Goal: Transaction & Acquisition: Purchase product/service

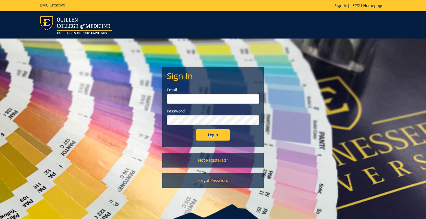
scroll to position [30, 0]
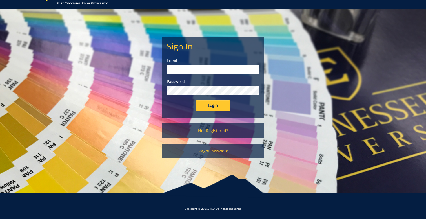
type input "[EMAIL_ADDRESS][DOMAIN_NAME]"
click at [213, 106] on input "Login" at bounding box center [213, 105] width 34 height 11
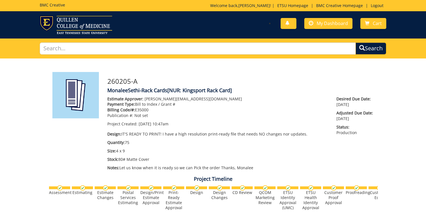
scroll to position [75, 0]
click at [324, 26] on span "My Dashboard" at bounding box center [332, 23] width 31 height 6
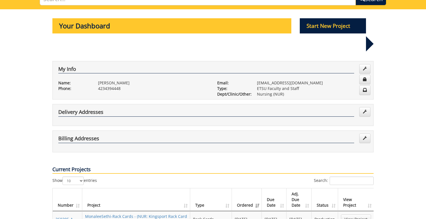
scroll to position [45, 0]
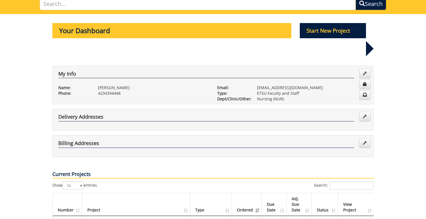
click at [331, 30] on p "Start New Project" at bounding box center [333, 30] width 66 height 15
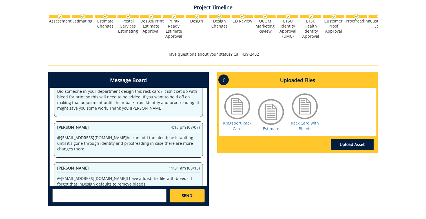
scroll to position [164, 0]
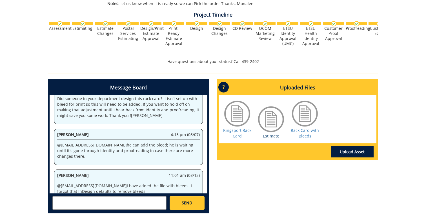
click at [270, 137] on link "Estimate" at bounding box center [271, 136] width 16 height 5
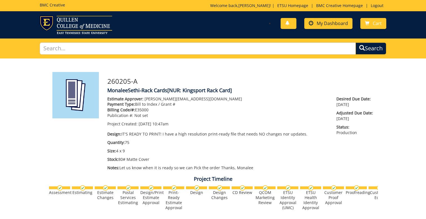
scroll to position [0, 0]
click at [373, 25] on span "Cart" at bounding box center [377, 23] width 9 height 6
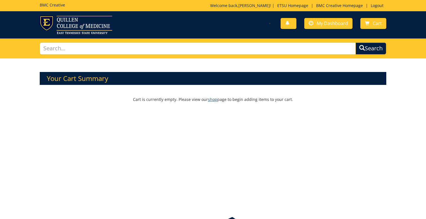
click at [213, 99] on link "shop" at bounding box center [212, 99] width 9 height 5
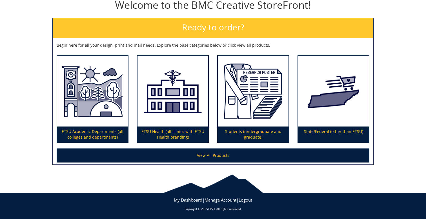
scroll to position [66, 0]
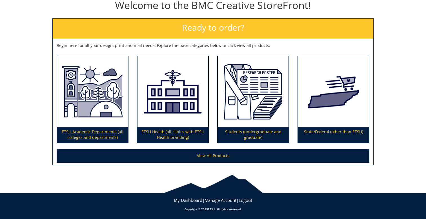
click at [105, 135] on p "ETSU Academic Departments (all colleges and departments)" at bounding box center [92, 135] width 71 height 16
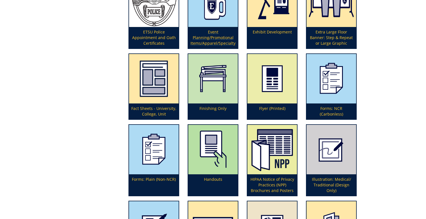
scroll to position [705, 0]
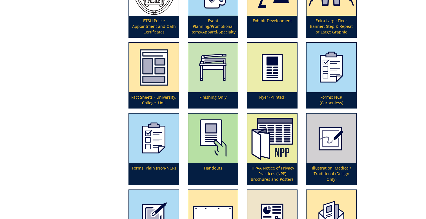
click at [272, 81] on img at bounding box center [272, 68] width 50 height 50
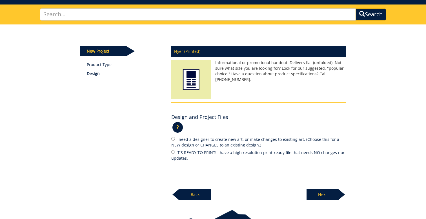
scroll to position [35, 0]
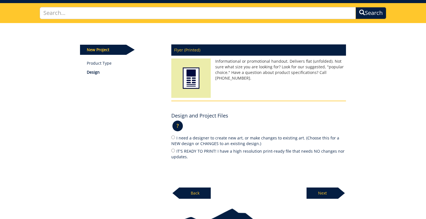
click at [173, 149] on input "IT'S READY TO PRINT! I have a high resolution print-ready file that needs NO ch…" at bounding box center [173, 151] width 4 height 4
radio input "true"
click at [322, 188] on p "Next" at bounding box center [322, 193] width 32 height 11
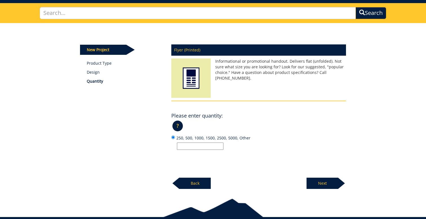
click at [194, 145] on input "250, 500, 1000, 1500, 2500, 5000, Other" at bounding box center [200, 146] width 46 height 7
type input "15"
click at [313, 178] on p "Next" at bounding box center [322, 183] width 32 height 11
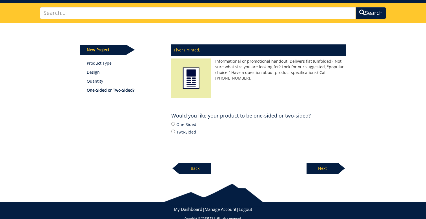
click at [175, 124] on label "One-Sided" at bounding box center [258, 124] width 175 height 6
click at [175, 124] on input "One-Sided" at bounding box center [173, 124] width 4 height 4
radio input "true"
click at [319, 163] on p "Next" at bounding box center [322, 168] width 32 height 11
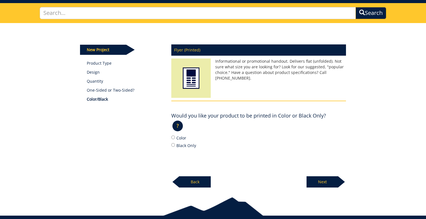
click at [173, 137] on input "Color" at bounding box center [173, 138] width 4 height 4
radio input "true"
click at [324, 181] on p "Next" at bounding box center [322, 182] width 32 height 11
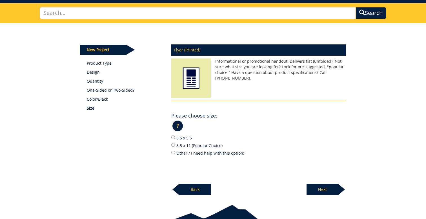
click at [189, 186] on p "Back" at bounding box center [195, 189] width 32 height 11
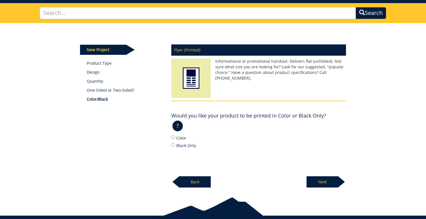
click at [181, 179] on p "Back" at bounding box center [195, 182] width 32 height 11
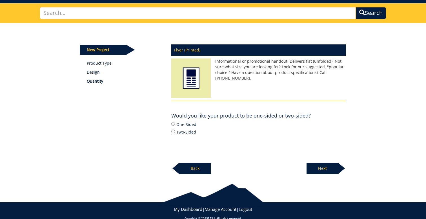
click at [187, 169] on p "Back" at bounding box center [195, 168] width 32 height 11
click at [192, 164] on p "Back" at bounding box center [195, 168] width 32 height 11
click at [191, 167] on p "Back" at bounding box center [195, 168] width 32 height 11
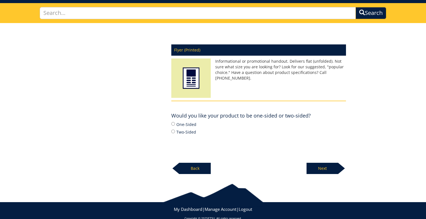
click at [191, 167] on p "Back" at bounding box center [195, 168] width 32 height 11
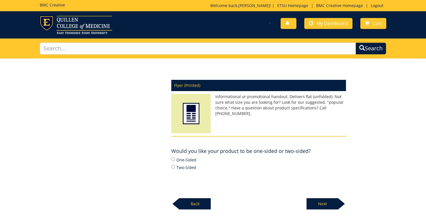
scroll to position [0, 0]
click at [333, 25] on span "My Dashboard" at bounding box center [332, 23] width 31 height 6
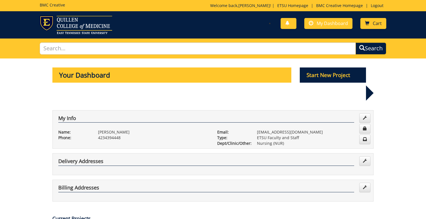
click at [372, 26] on link "Cart" at bounding box center [373, 23] width 26 height 11
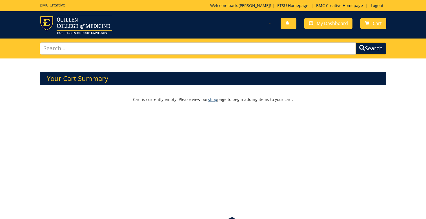
click at [212, 101] on link "shop" at bounding box center [212, 99] width 9 height 5
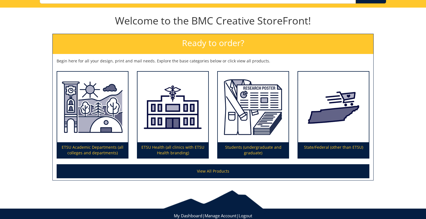
scroll to position [54, 0]
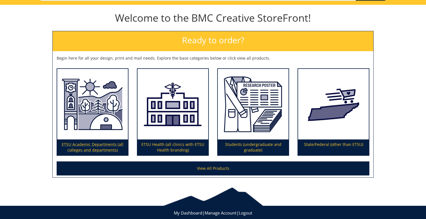
click at [118, 146] on p "ETSU Academic Departments (all colleges and departments)" at bounding box center [92, 148] width 71 height 16
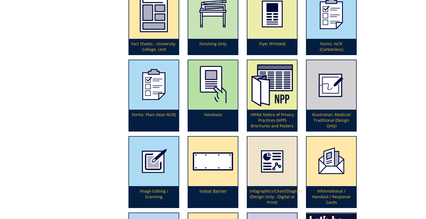
scroll to position [752, 0]
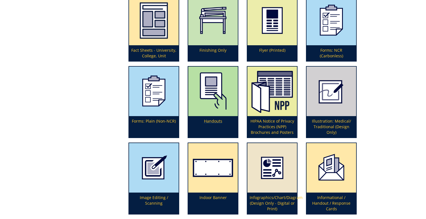
click at [215, 118] on p "Handouts" at bounding box center [213, 126] width 50 height 21
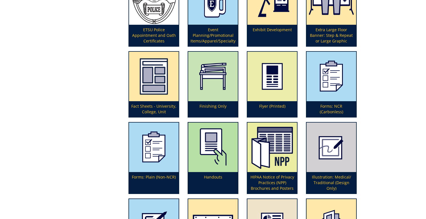
scroll to position [696, 0]
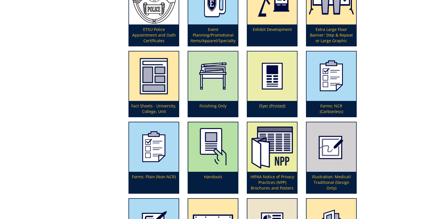
click at [269, 94] on img at bounding box center [272, 77] width 50 height 50
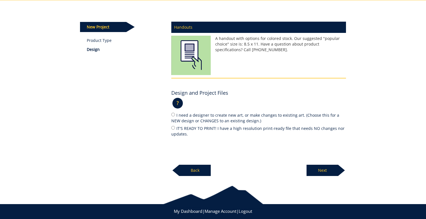
scroll to position [60, 0]
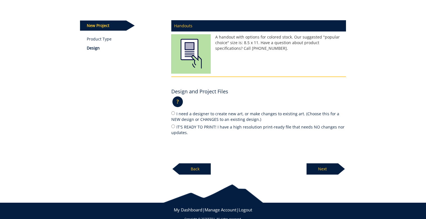
click at [173, 126] on input "IT'S READY TO PRINT! I have a high resolution print-ready file that needs NO ch…" at bounding box center [173, 127] width 4 height 4
radio input "true"
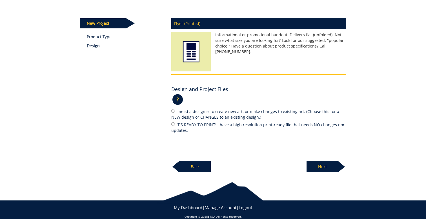
scroll to position [67, 0]
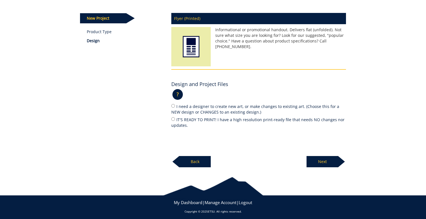
click at [174, 119] on input "IT'S READY TO PRINT! I have a high resolution print-ready file that needs NO ch…" at bounding box center [173, 119] width 4 height 4
radio input "true"
click at [328, 163] on p "Next" at bounding box center [322, 161] width 32 height 11
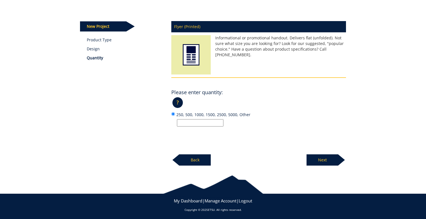
click at [201, 120] on input "250, 500, 1000, 1500, 2500, 5000, Other" at bounding box center [200, 122] width 46 height 7
type input "15"
click at [318, 158] on p "Next" at bounding box center [322, 160] width 32 height 11
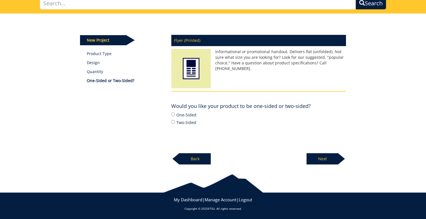
scroll to position [44, 0]
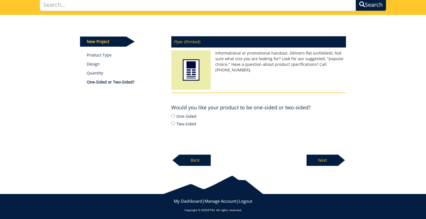
click at [173, 115] on input "One-Sided" at bounding box center [173, 116] width 4 height 4
radio input "true"
click at [324, 163] on p "Next" at bounding box center [322, 160] width 32 height 11
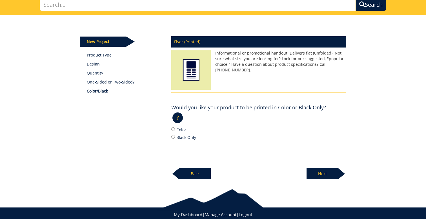
click at [173, 128] on input "Color" at bounding box center [173, 130] width 4 height 4
radio input "true"
click at [322, 170] on p "Next" at bounding box center [322, 173] width 32 height 11
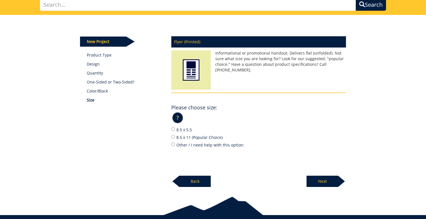
click at [174, 143] on input "Other / I need help with this option:" at bounding box center [173, 145] width 4 height 4
radio input "true"
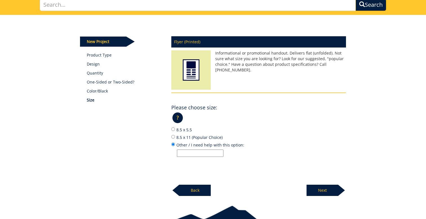
click at [195, 152] on input "Other / I need help with this option:" at bounding box center [200, 153] width 46 height 7
type input "8.5 x 5.5"
click at [324, 186] on p "Next" at bounding box center [322, 190] width 32 height 11
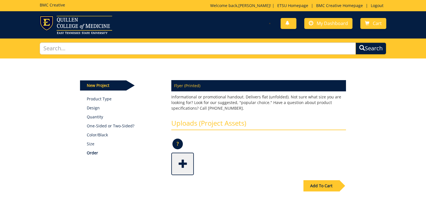
click at [187, 161] on span at bounding box center [183, 164] width 23 height 20
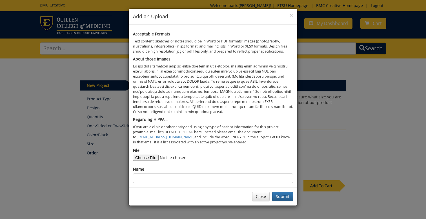
click at [144, 155] on input "File" at bounding box center [171, 158] width 77 height 6
click at [150, 155] on input "File" at bounding box center [171, 158] width 77 height 6
type input "C:\fakepath\Ballad Buccaner flyer print ready.pdf"
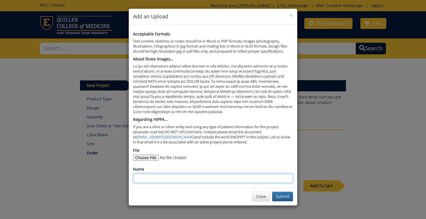
click at [210, 174] on input "Name" at bounding box center [213, 179] width 160 height 10
type input "Ballad Buccaneer Flyer"
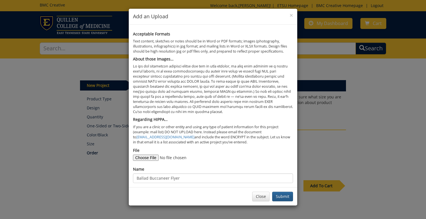
click at [287, 192] on button "Submit" at bounding box center [282, 197] width 21 height 10
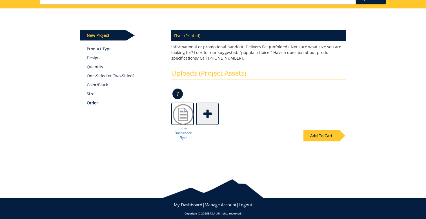
scroll to position [50, 0]
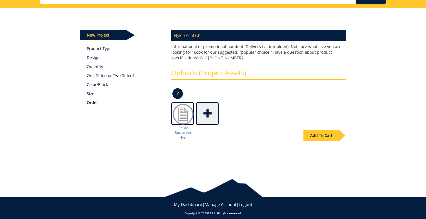
click at [323, 134] on div "Add To Cart" at bounding box center [321, 135] width 36 height 11
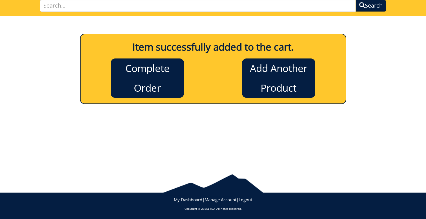
scroll to position [43, 0]
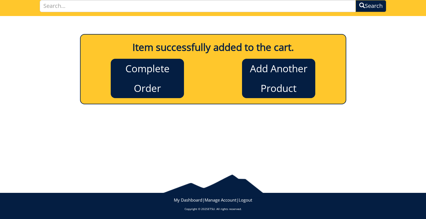
click at [167, 93] on link "Complete Order" at bounding box center [147, 78] width 73 height 39
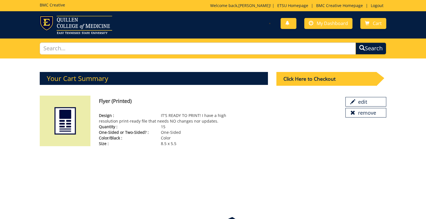
click at [313, 81] on div "Click Here to Checkout" at bounding box center [326, 79] width 100 height 14
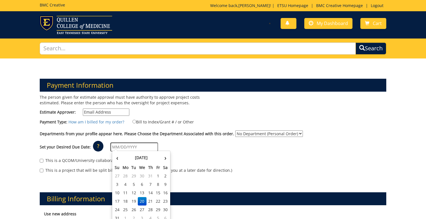
click at [126, 143] on input "text" at bounding box center [134, 147] width 48 height 9
click at [155, 209] on td "29" at bounding box center [158, 210] width 8 height 8
type input "[DATE]"
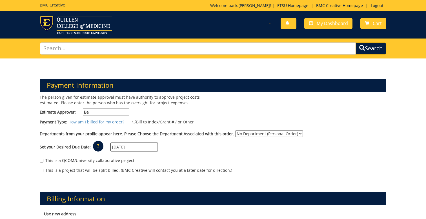
type input "B"
click at [107, 114] on input "Estimate Approver:" at bounding box center [106, 112] width 46 height 7
paste input "garlandbr@mail.etsu.edu"
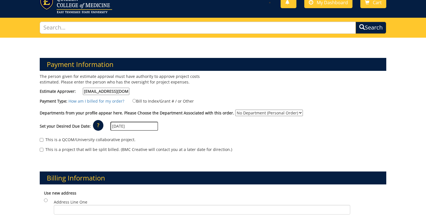
scroll to position [25, 0]
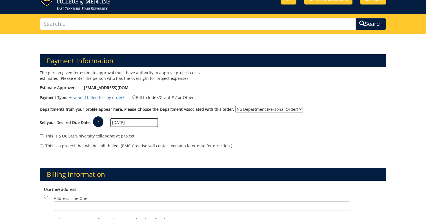
type input "garlandbr@mail.etsu.edu"
select select "128"
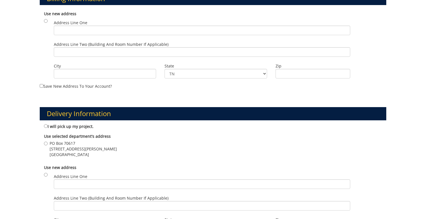
scroll to position [203, 0]
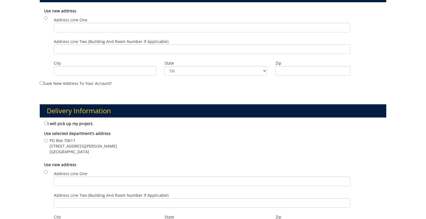
click at [43, 137] on div "Use selected department's address No department is currently selected. PO Box 7…" at bounding box center [213, 143] width 346 height 31
click at [45, 139] on input "PO Box 70617 365 Stout Drive Johnson City , TN 37614" at bounding box center [46, 141] width 4 height 4
radio input "true"
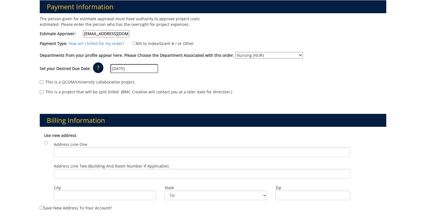
scroll to position [83, 0]
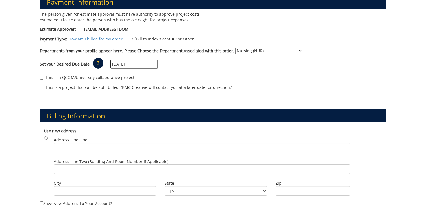
click at [133, 39] on input "Bill to Index/Grant # / or Other" at bounding box center [134, 39] width 4 height 4
radio input "true"
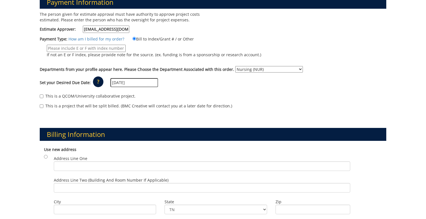
click at [94, 48] on input "If not an E or F index, please provide note for the source. (ex. funding is fro…" at bounding box center [86, 48] width 79 height 7
paste input "garlandbr@mail.etsu.edu"
type input "garlandbr@mail.etsu.edu"
paste input "E35000"
type input "E35000"
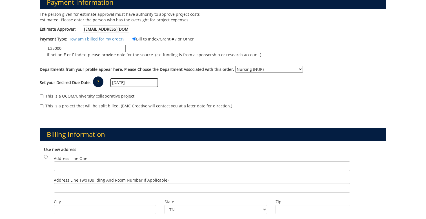
click at [114, 55] on p "If not an E or F index, please provide note for the source. (ex. funding is fro…" at bounding box center [154, 55] width 214 height 6
click at [114, 52] on input "E35000" at bounding box center [86, 48] width 79 height 7
click at [115, 57] on label "E35000 If not an E or F index, please provide note for the source. (ex. funding…" at bounding box center [150, 53] width 221 height 16
click at [115, 52] on input "E35000" at bounding box center [86, 48] width 79 height 7
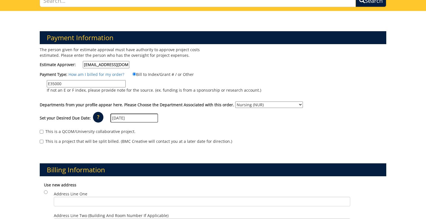
scroll to position [47, 0]
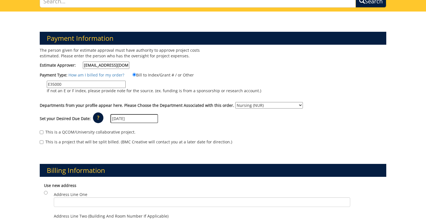
click at [65, 57] on p "The person given for estimate approval must have authority to approve project c…" at bounding box center [124, 53] width 169 height 11
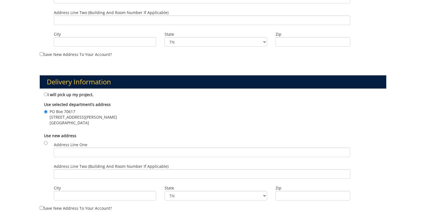
scroll to position [252, 0]
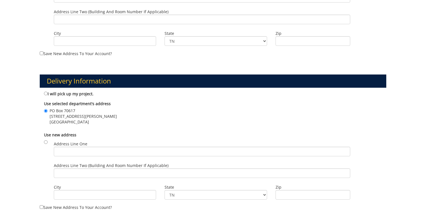
click at [45, 92] on input "I will pick up my project." at bounding box center [46, 94] width 4 height 4
radio input "true"
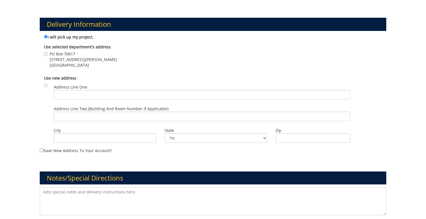
scroll to position [380, 0]
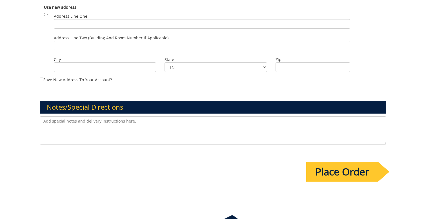
click at [315, 169] on input "Place Order" at bounding box center [342, 172] width 72 height 20
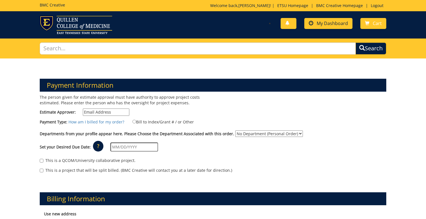
click at [331, 21] on span "My Dashboard" at bounding box center [332, 23] width 31 height 6
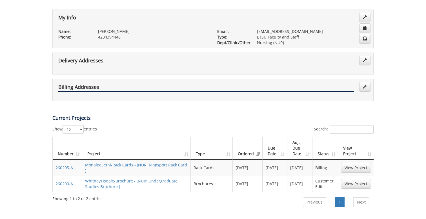
scroll to position [97, 0]
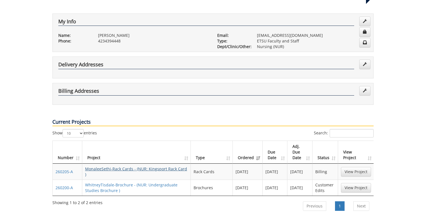
click at [152, 166] on link "MonaleeSethi-Rack Cards - (NUR: Kingsport Rack Card )" at bounding box center [136, 171] width 102 height 11
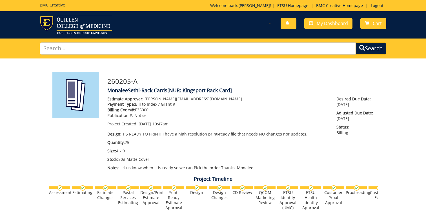
scroll to position [6, 0]
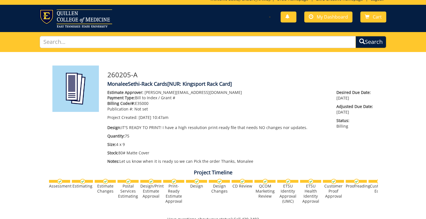
drag, startPoint x: 137, startPoint y: 103, endPoint x: 162, endPoint y: 102, distance: 24.8
click at [162, 102] on p "Billing Code/#: E35000" at bounding box center [217, 104] width 221 height 6
copy p "E35000"
